Goal: Use online tool/utility: Utilize a website feature to perform a specific function

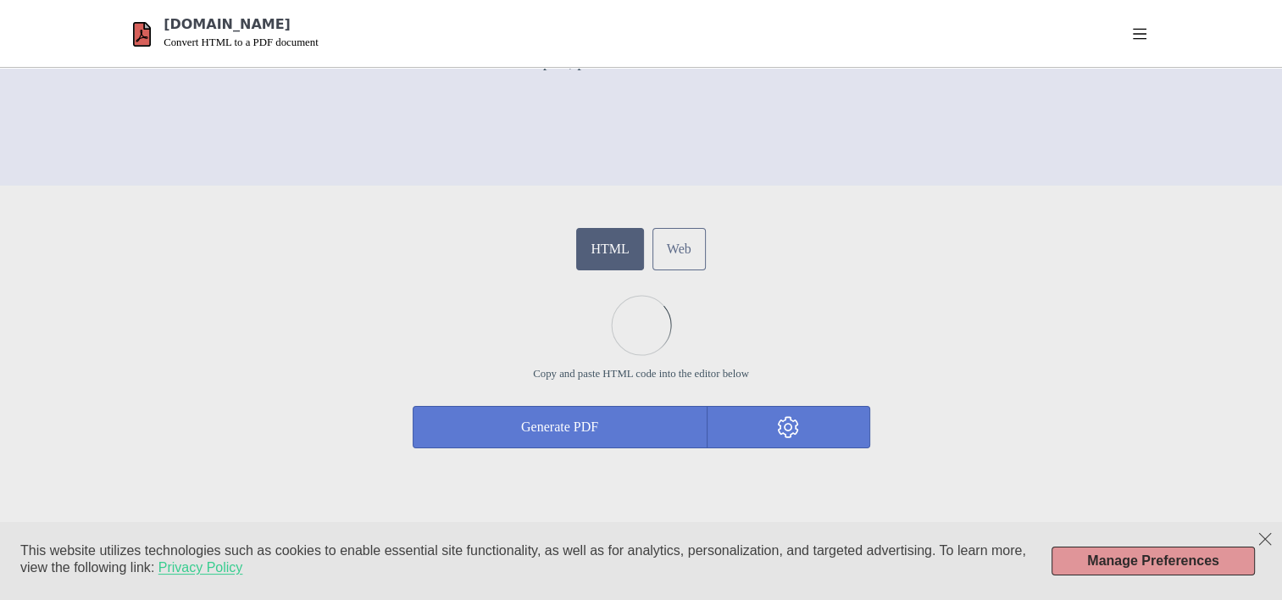
scroll to position [390, 0]
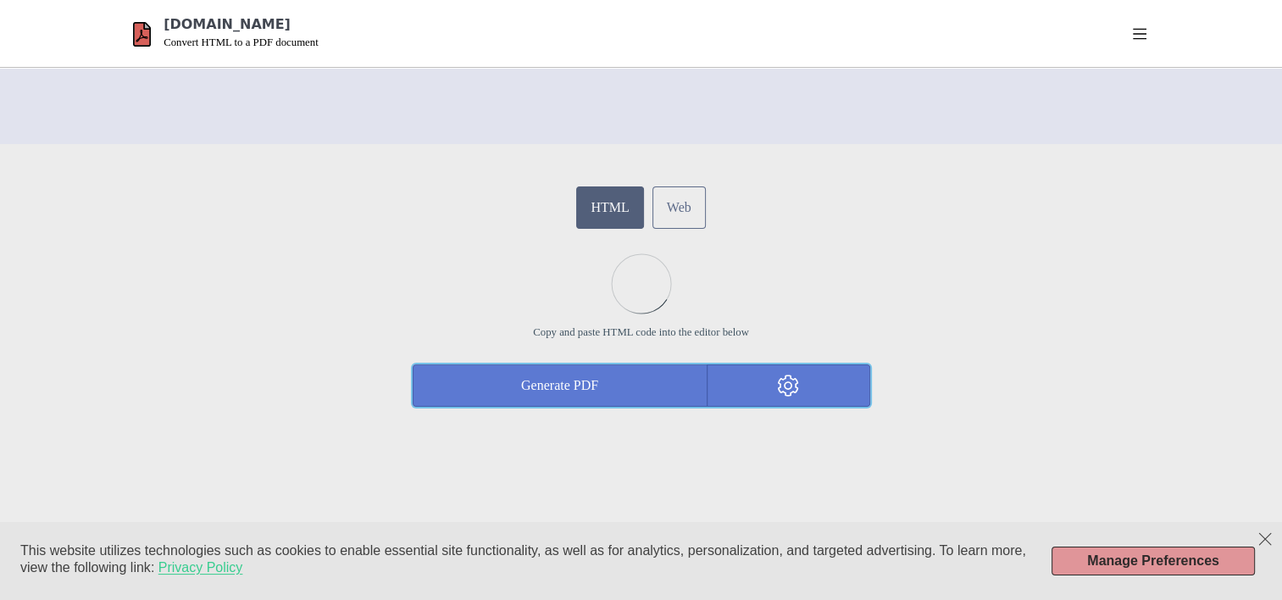
click at [614, 376] on button "Generate PDF" at bounding box center [560, 385] width 295 height 42
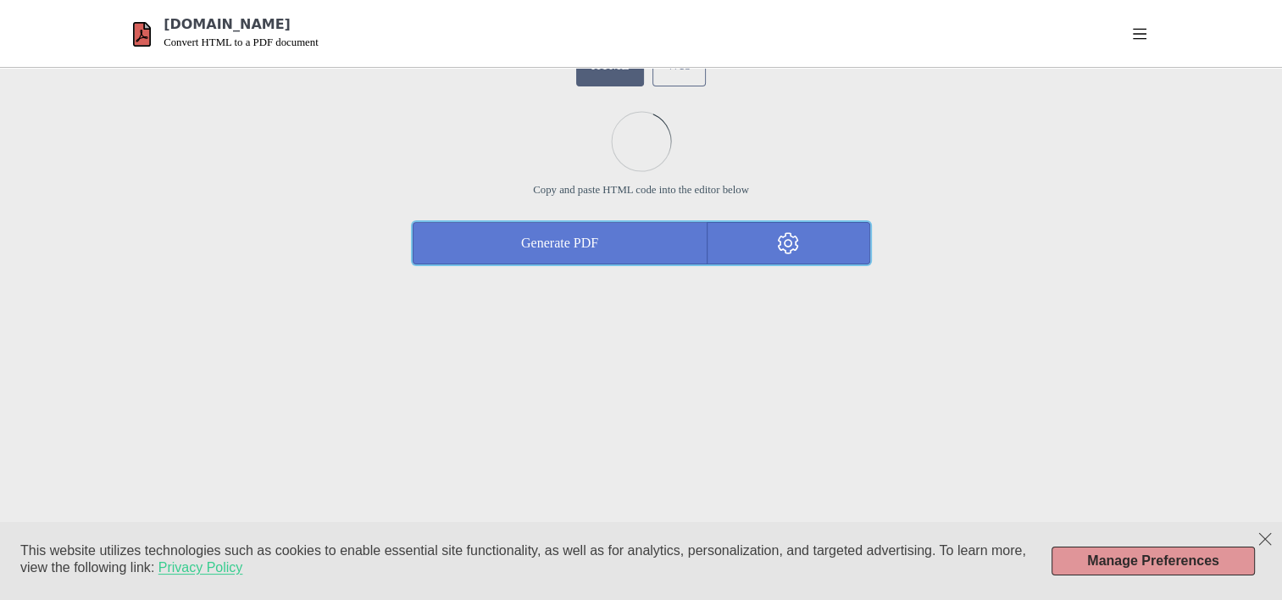
scroll to position [508, 0]
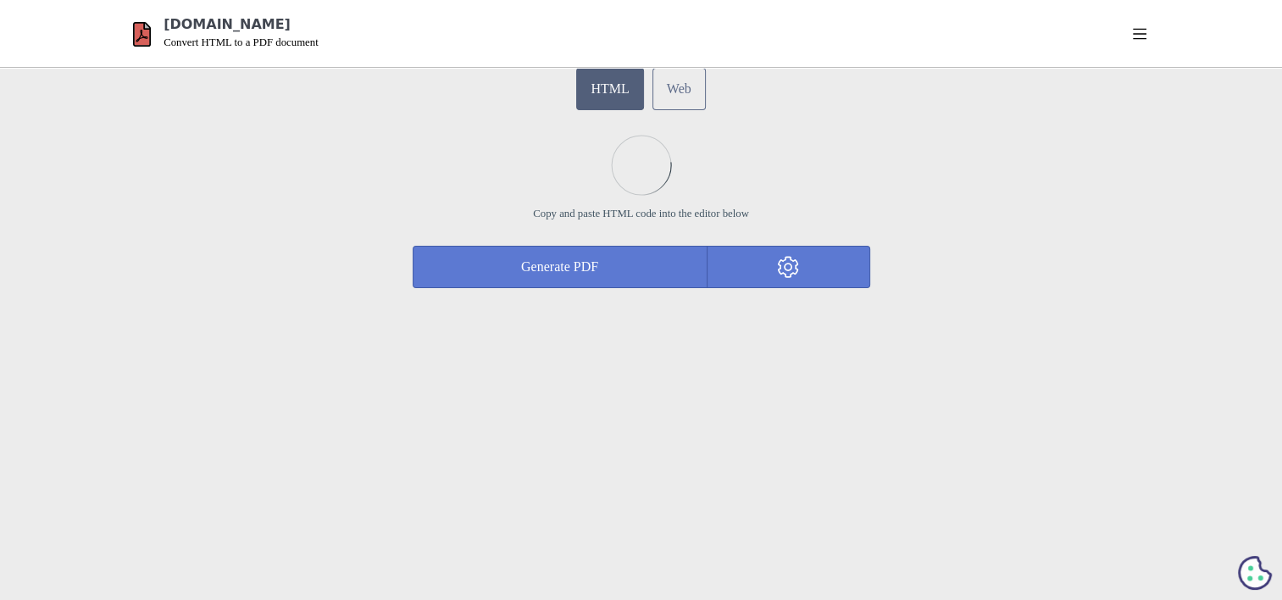
click at [492, 407] on section "HTML Web Copy and paste HTML code into the editor below Generate PDF Customise …" at bounding box center [641, 372] width 1282 height 695
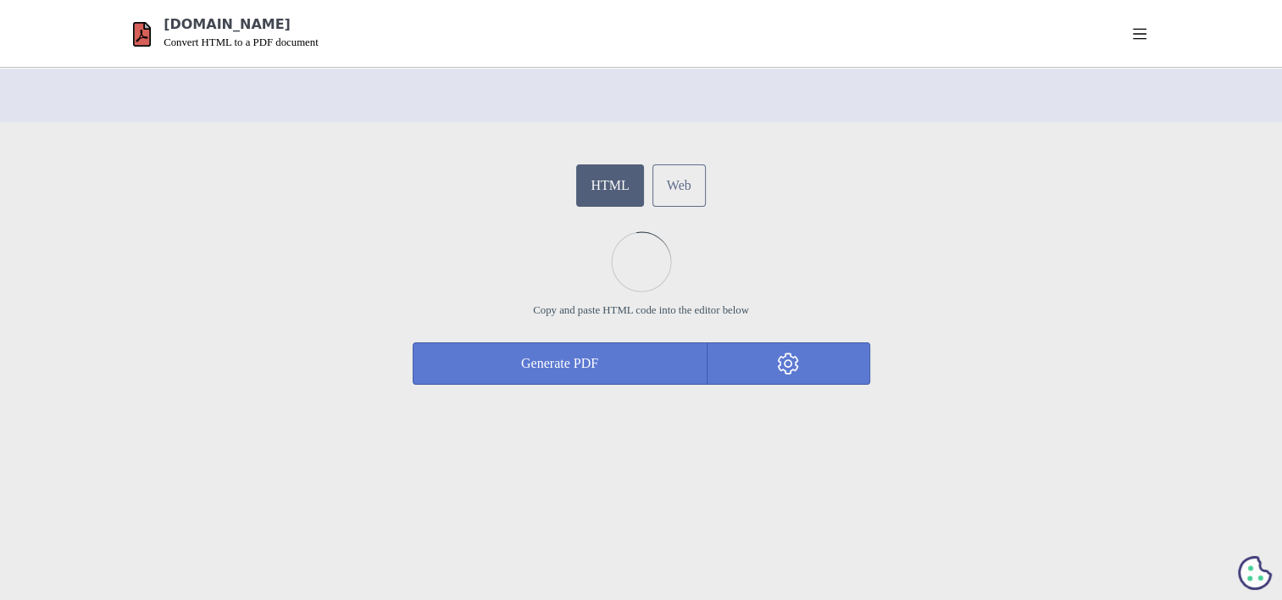
scroll to position [407, 0]
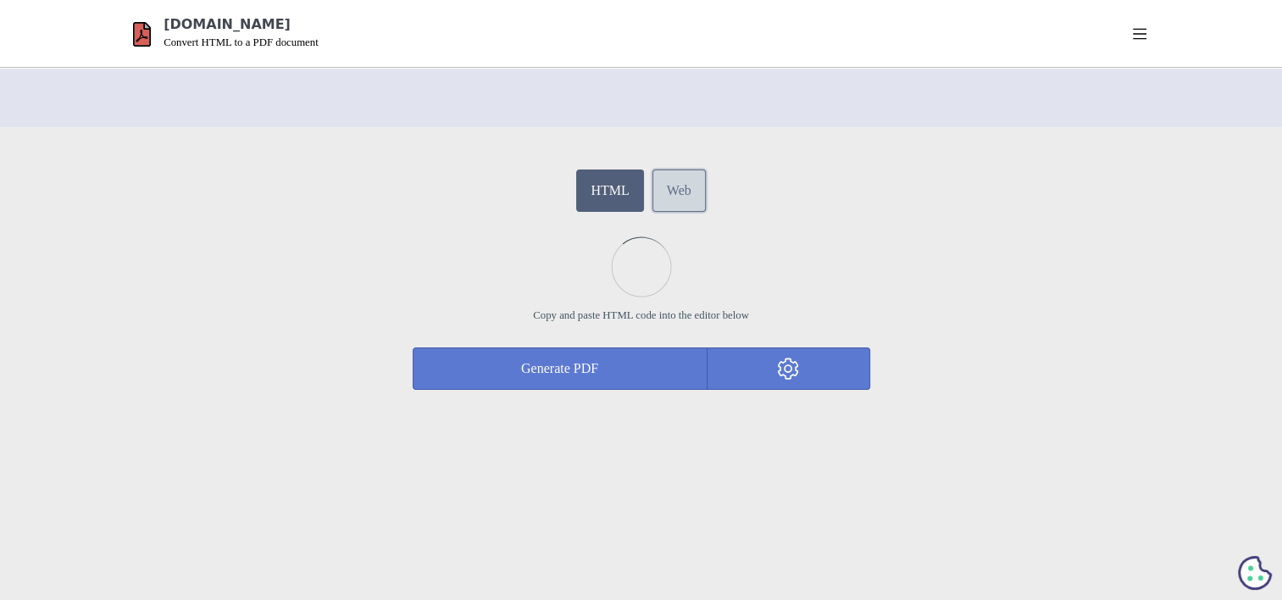
click at [666, 200] on link "Web" at bounding box center [678, 190] width 53 height 42
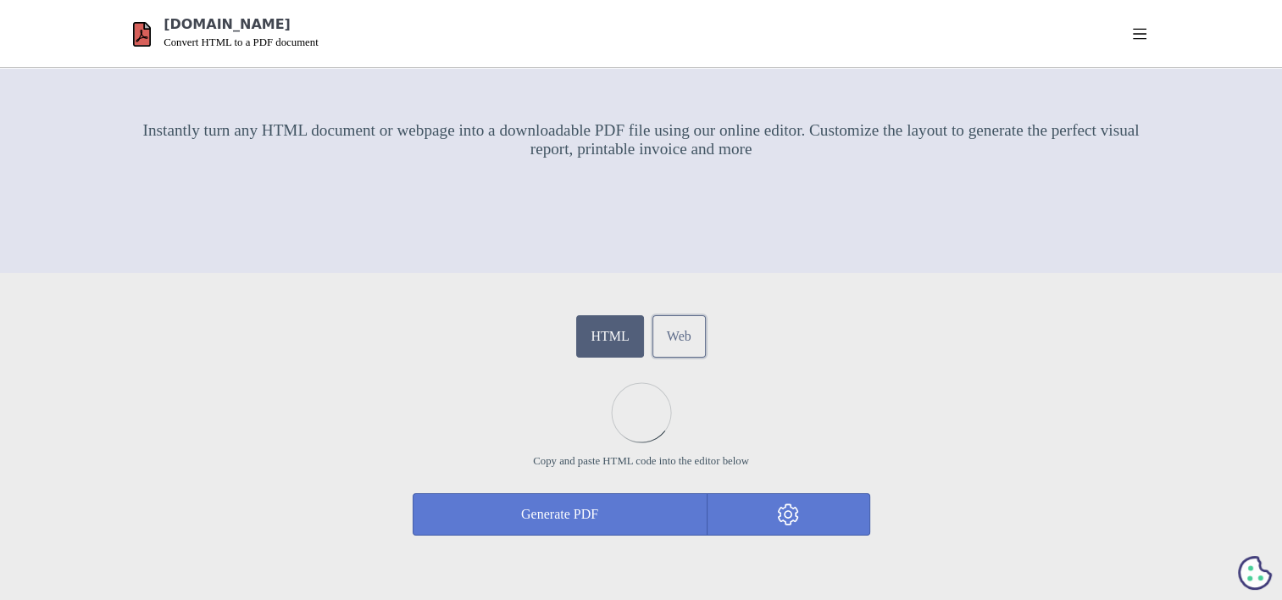
scroll to position [269, 0]
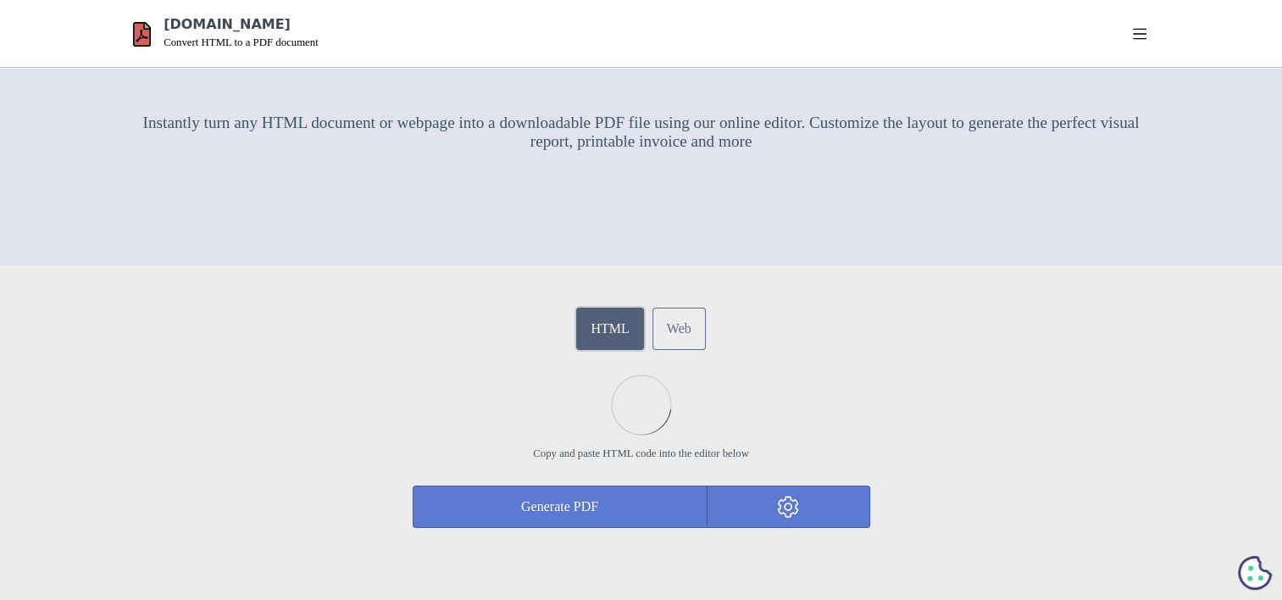
click at [602, 312] on link "HTML" at bounding box center [609, 329] width 67 height 42
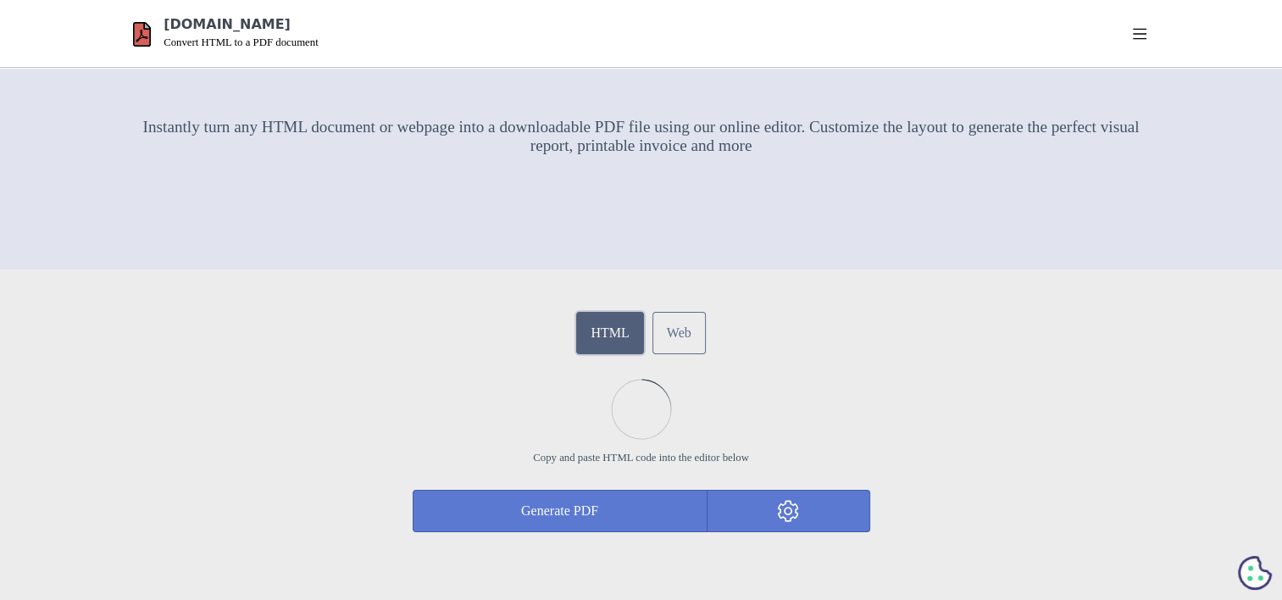
scroll to position [273, 0]
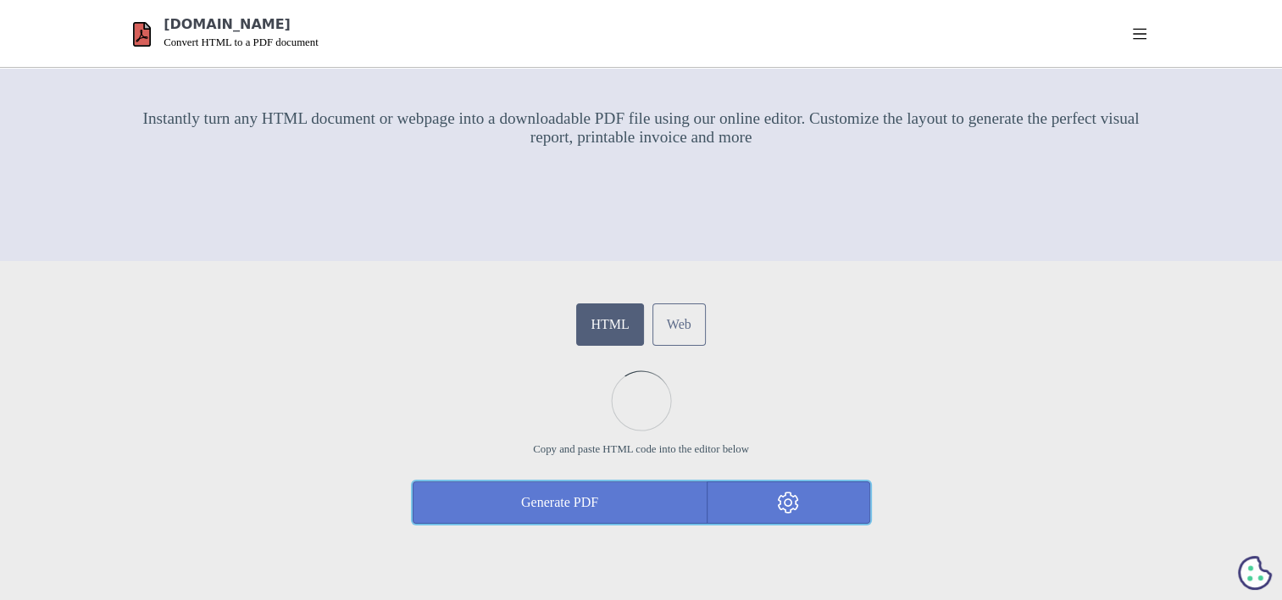
click at [610, 496] on button "Generate PDF" at bounding box center [560, 502] width 295 height 42
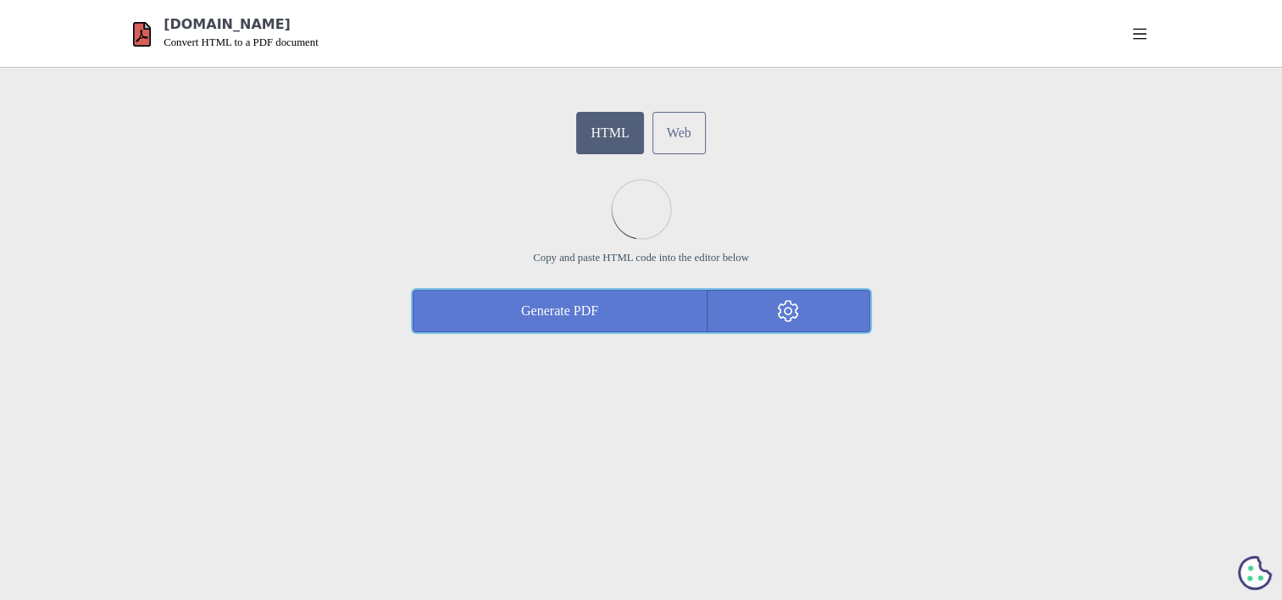
scroll to position [459, 0]
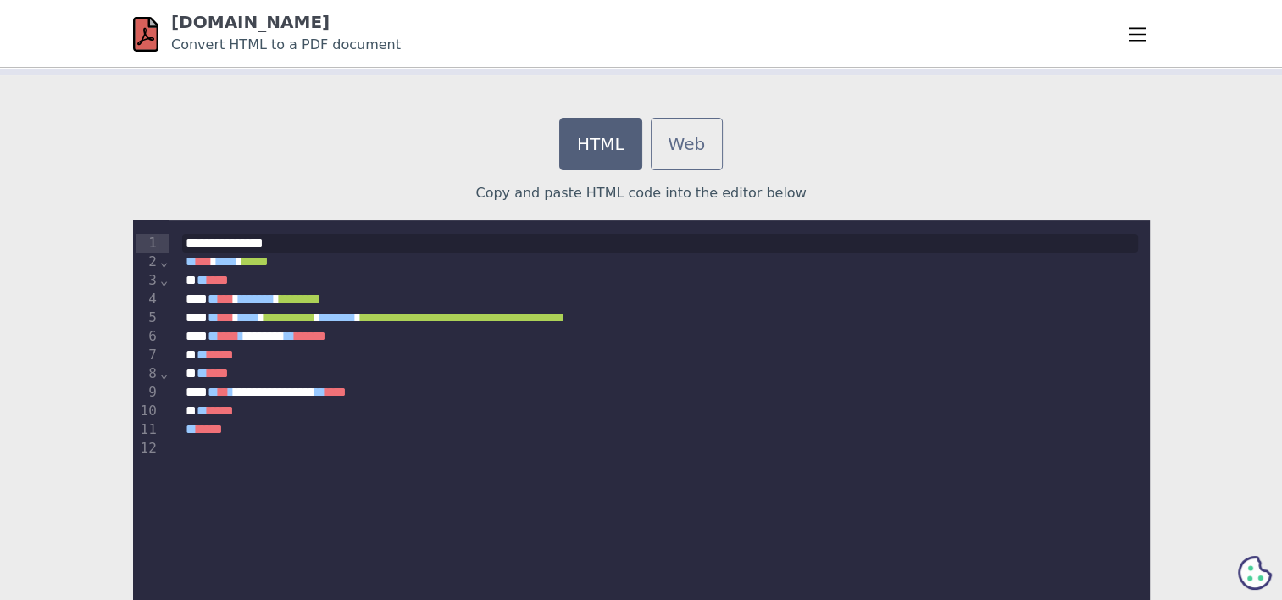
scroll to position [472, 0]
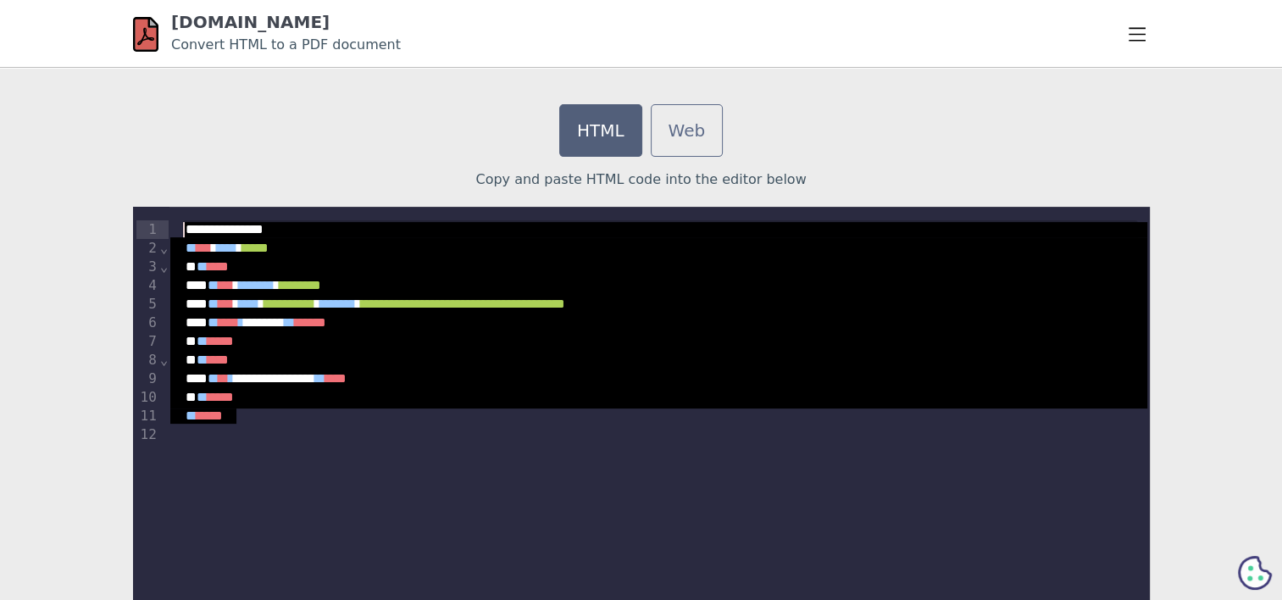
drag, startPoint x: 261, startPoint y: 424, endPoint x: 190, endPoint y: 204, distance: 230.7
click at [190, 204] on div "**********" at bounding box center [641, 436] width 1017 height 535
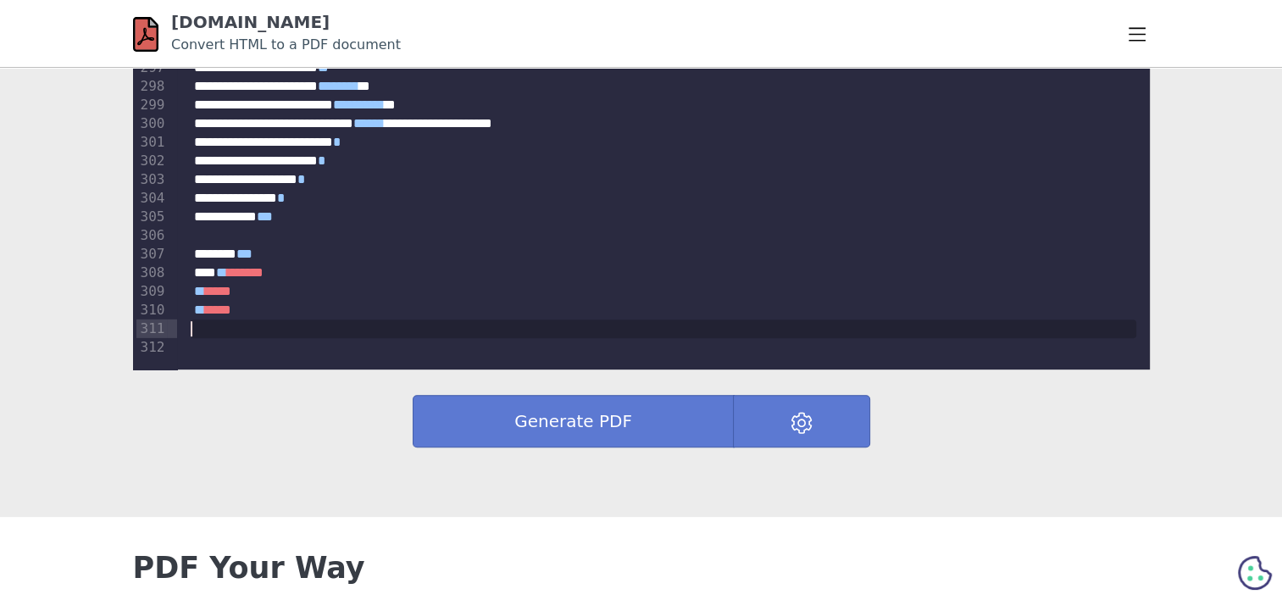
scroll to position [713, 0]
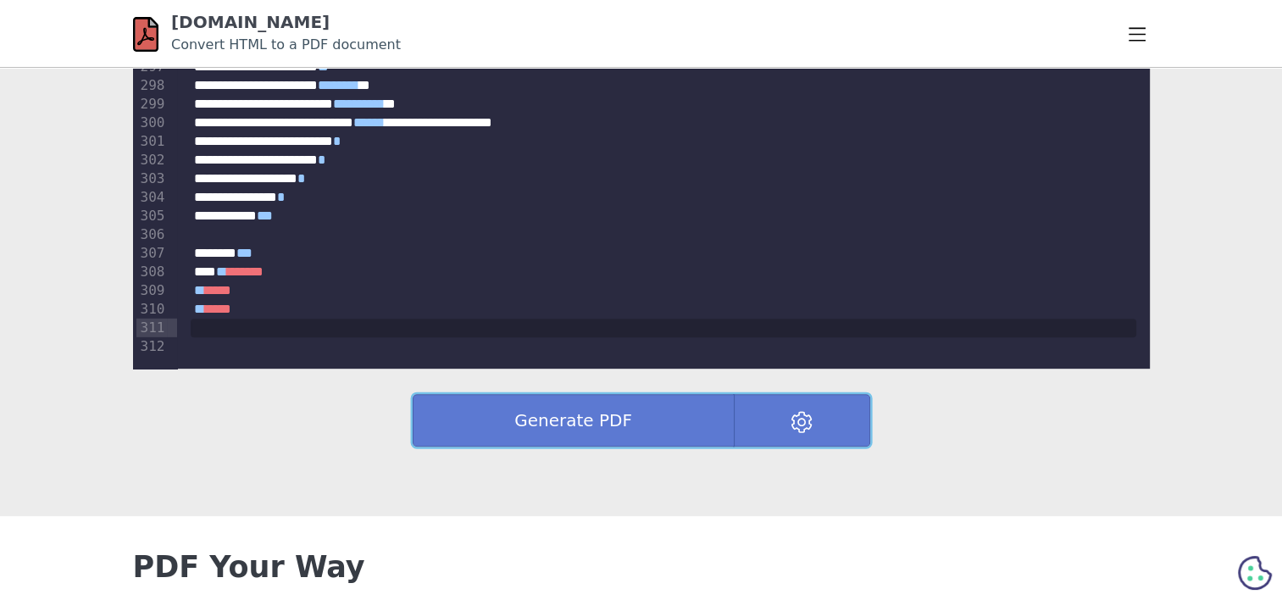
click at [551, 427] on button "Generate PDF" at bounding box center [574, 420] width 322 height 53
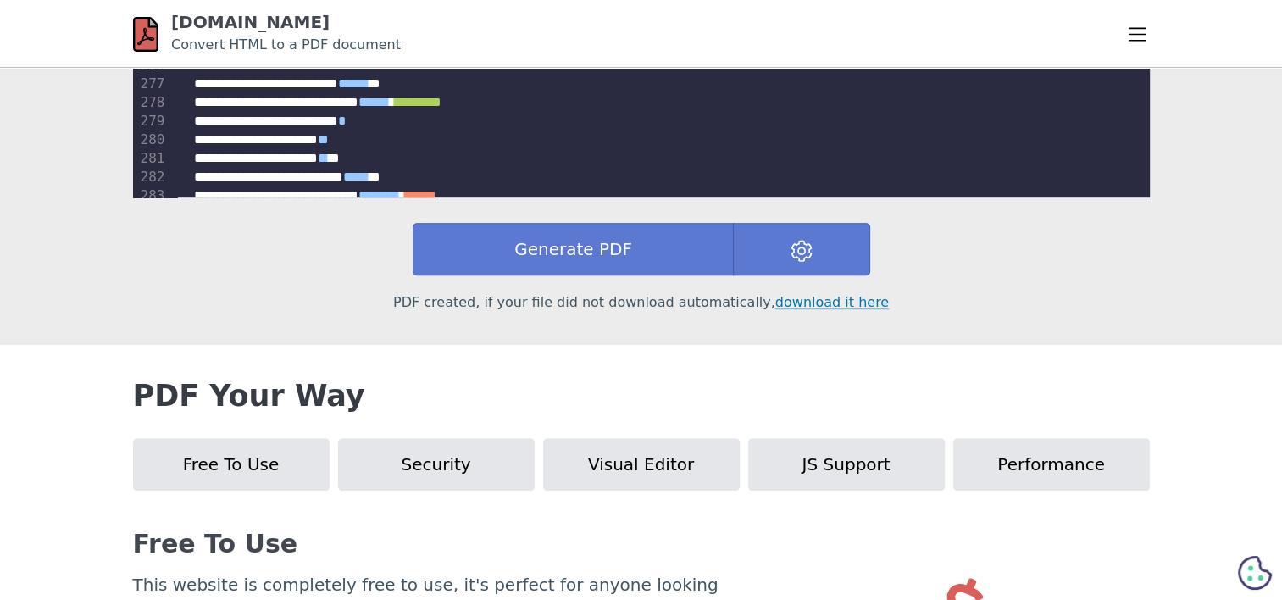
scroll to position [885, 0]
